Goal: Task Accomplishment & Management: Use online tool/utility

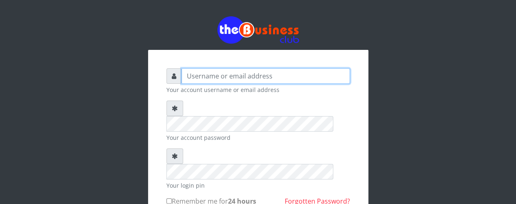
type input "lovethopeyemi6@gmail.com"
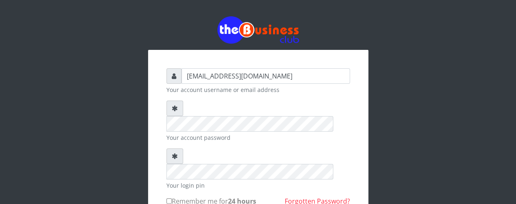
click at [166, 169] on div "lovethopeyemi6@gmail.com Your account username or email address Your account pa…" at bounding box center [258, 176] width 196 height 229
click at [169, 198] on input "Remember me for 24 hours" at bounding box center [169, 200] width 5 height 5
checkbox input "true"
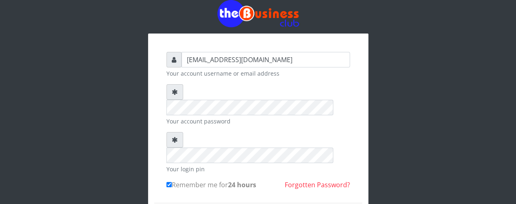
scroll to position [33, 0]
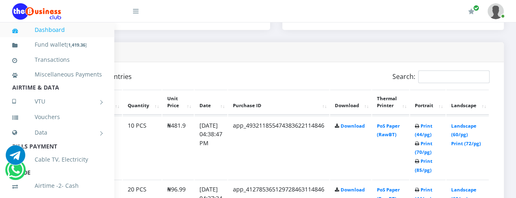
scroll to position [392, 82]
click at [433, 126] on link "Print (44/pg)" at bounding box center [424, 129] width 18 height 15
click at [433, 191] on link "Print (44/pg)" at bounding box center [424, 193] width 18 height 15
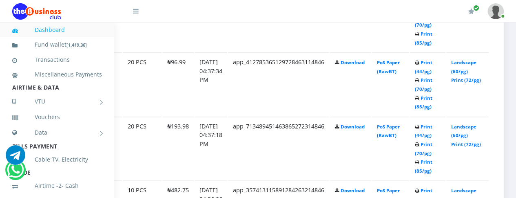
scroll to position [522, 82]
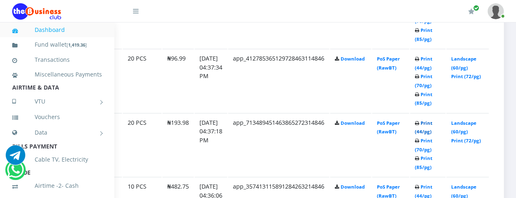
click at [433, 121] on link "Print (44/pg)" at bounding box center [424, 127] width 18 height 15
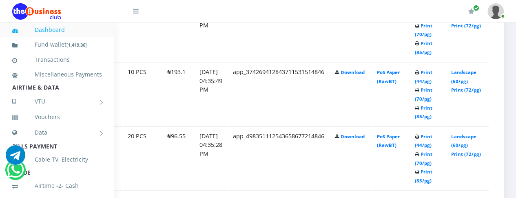
scroll to position [701, 90]
click at [426, 71] on link "Print (44/pg)" at bounding box center [424, 76] width 18 height 15
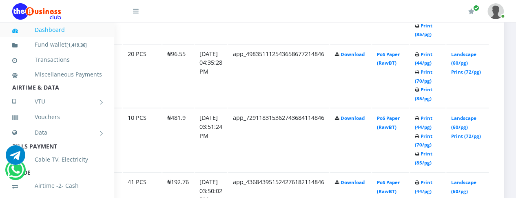
scroll to position [799, 90]
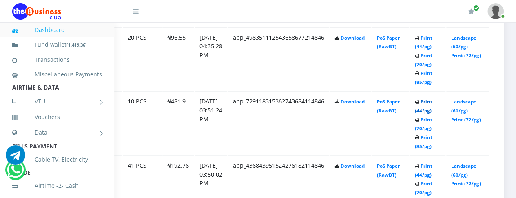
click at [429, 101] on link "Print (44/pg)" at bounding box center [424, 105] width 18 height 15
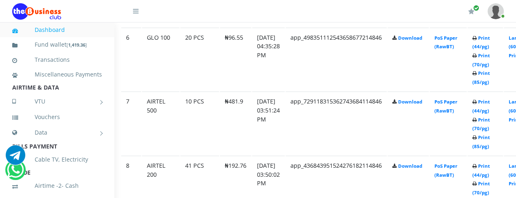
scroll to position [799, 9]
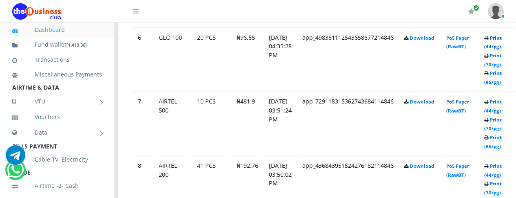
click at [502, 39] on link "Print (44/pg)" at bounding box center [493, 42] width 18 height 15
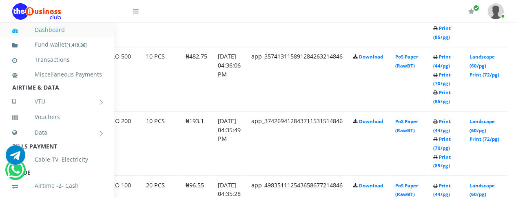
scroll to position [652, 65]
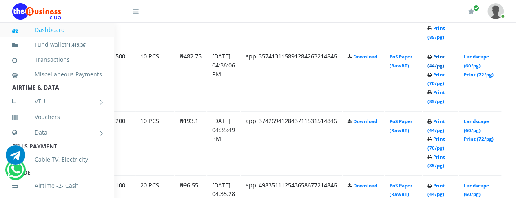
click at [445, 58] on link "Print (44/pg)" at bounding box center [437, 60] width 18 height 15
click at [209, 22] on div "My Profile Settings Logout" at bounding box center [329, 11] width 349 height 23
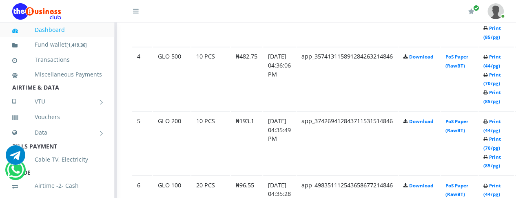
scroll to position [652, 0]
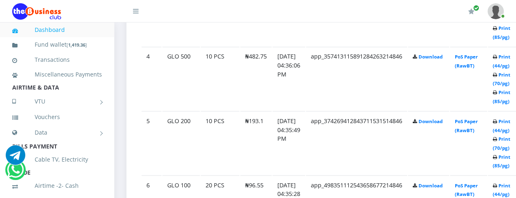
click at [497, 10] on img at bounding box center [496, 11] width 16 height 16
click at [461, 54] on link "Logout" at bounding box center [473, 56] width 53 height 13
